Goal: Book appointment/travel/reservation

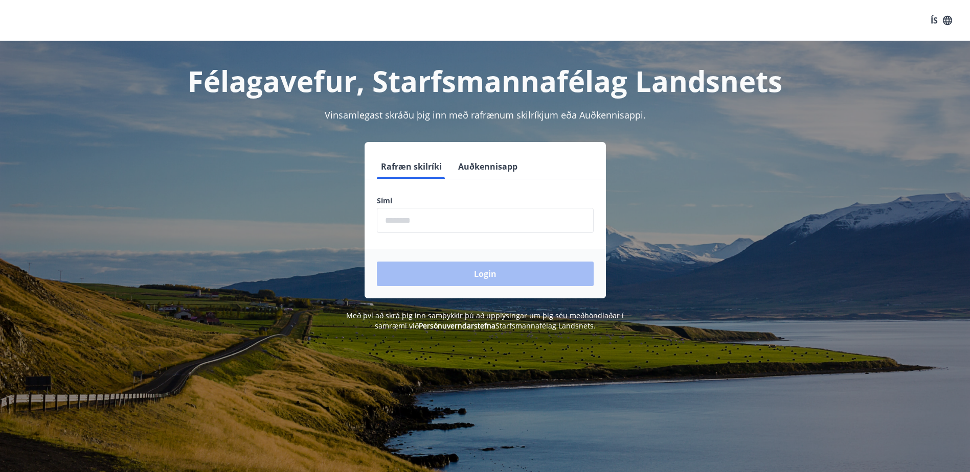
click at [427, 222] on input "phone" at bounding box center [485, 220] width 217 height 25
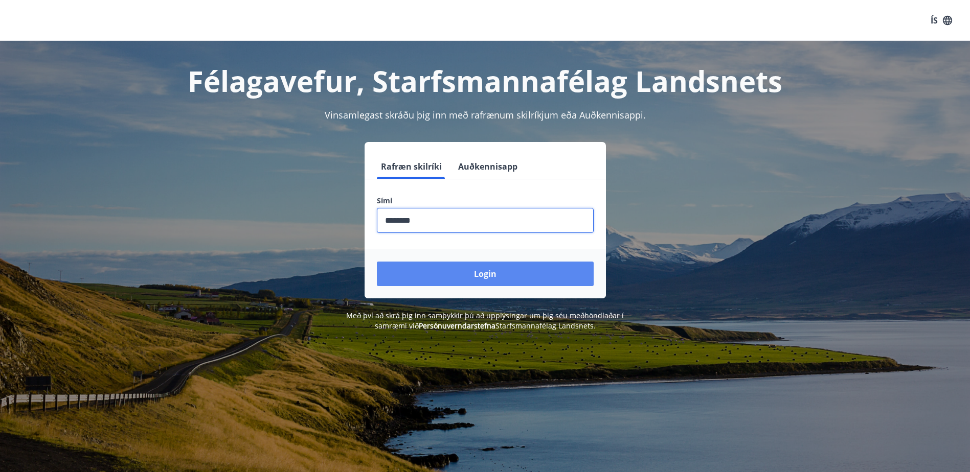
type input "********"
click at [487, 278] on button "Login" at bounding box center [485, 274] width 217 height 25
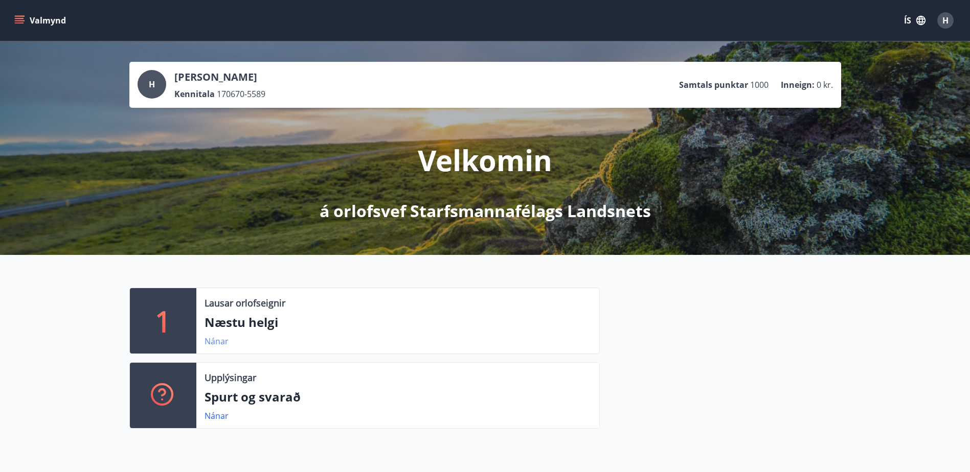
click at [211, 339] on link "Nánar" at bounding box center [216, 341] width 24 height 11
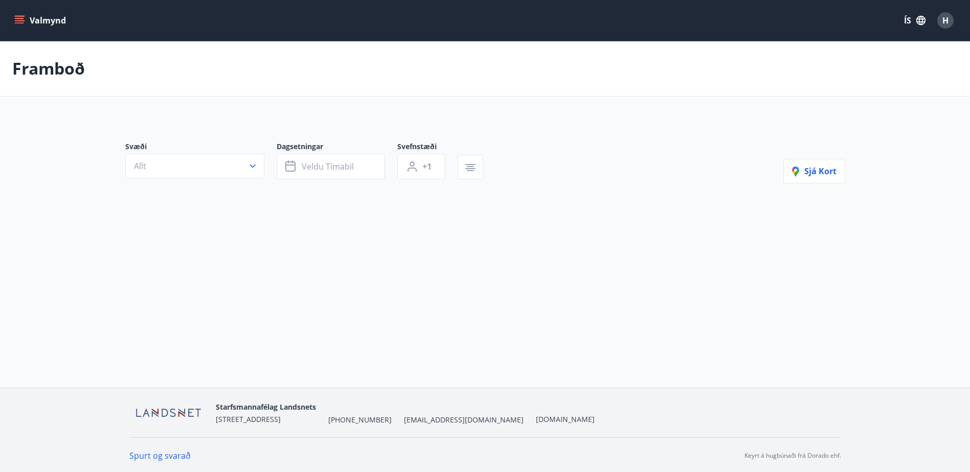
type input "*"
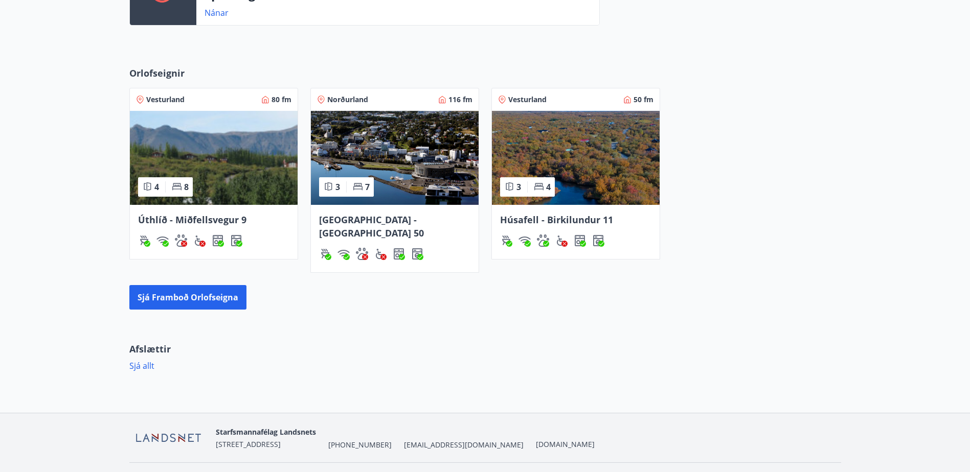
scroll to position [417, 0]
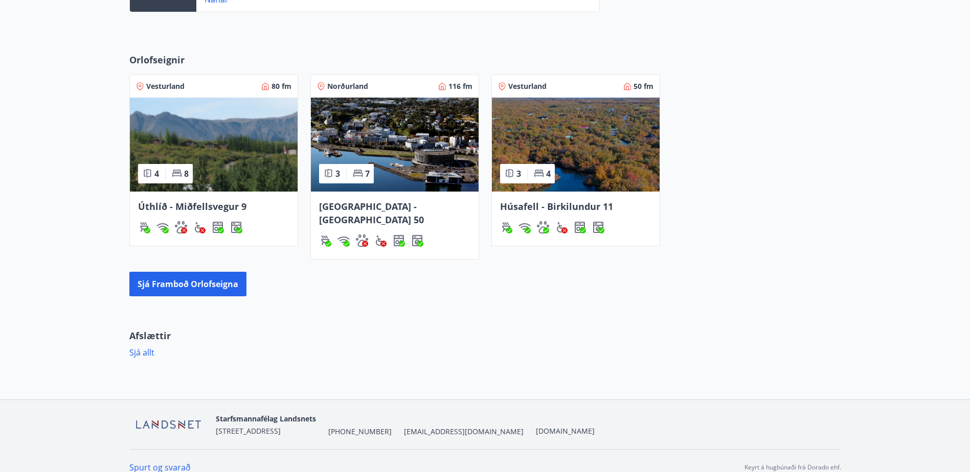
click at [406, 152] on img at bounding box center [395, 145] width 168 height 94
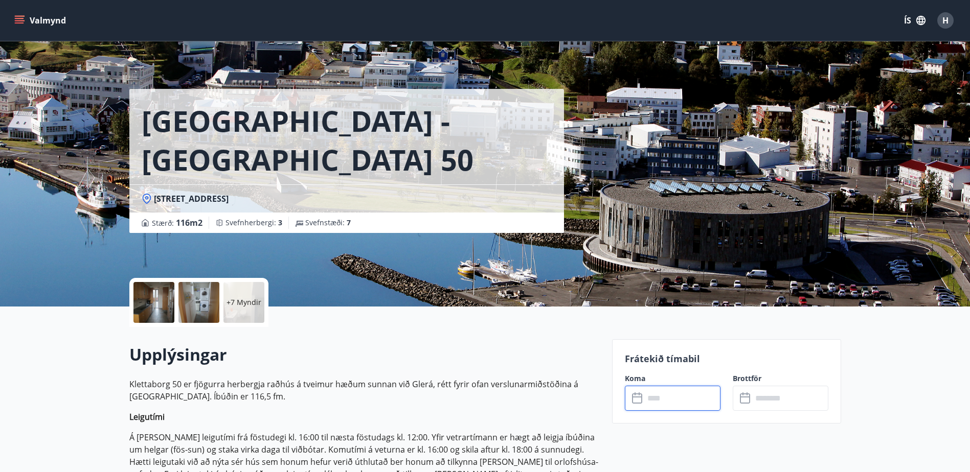
click at [648, 401] on input "text" at bounding box center [682, 398] width 76 height 25
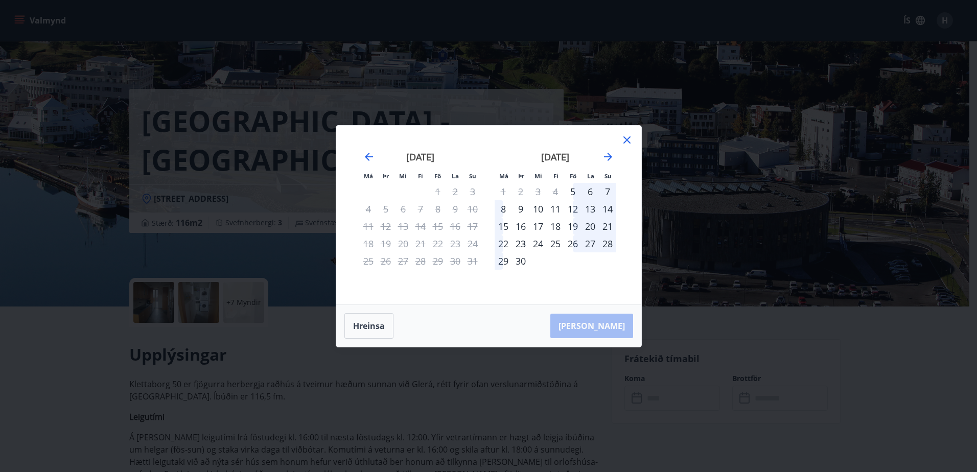
click at [629, 141] on icon at bounding box center [627, 139] width 7 height 7
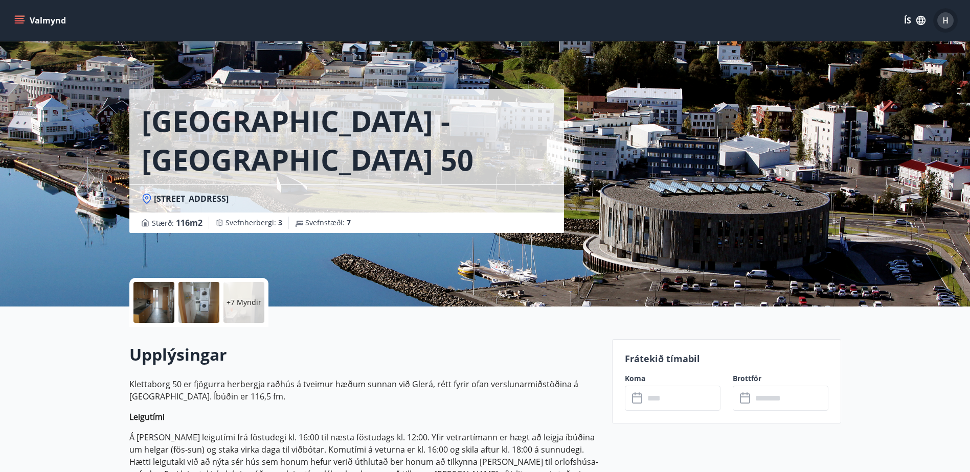
click at [945, 22] on span "H" at bounding box center [945, 20] width 6 height 11
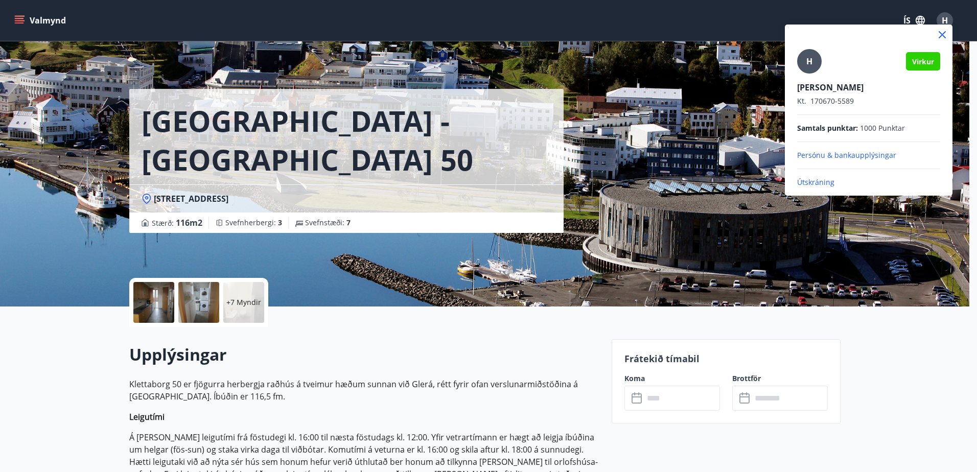
click at [824, 183] on p "Útskráning" at bounding box center [868, 182] width 143 height 10
